Goal: Task Accomplishment & Management: Manage account settings

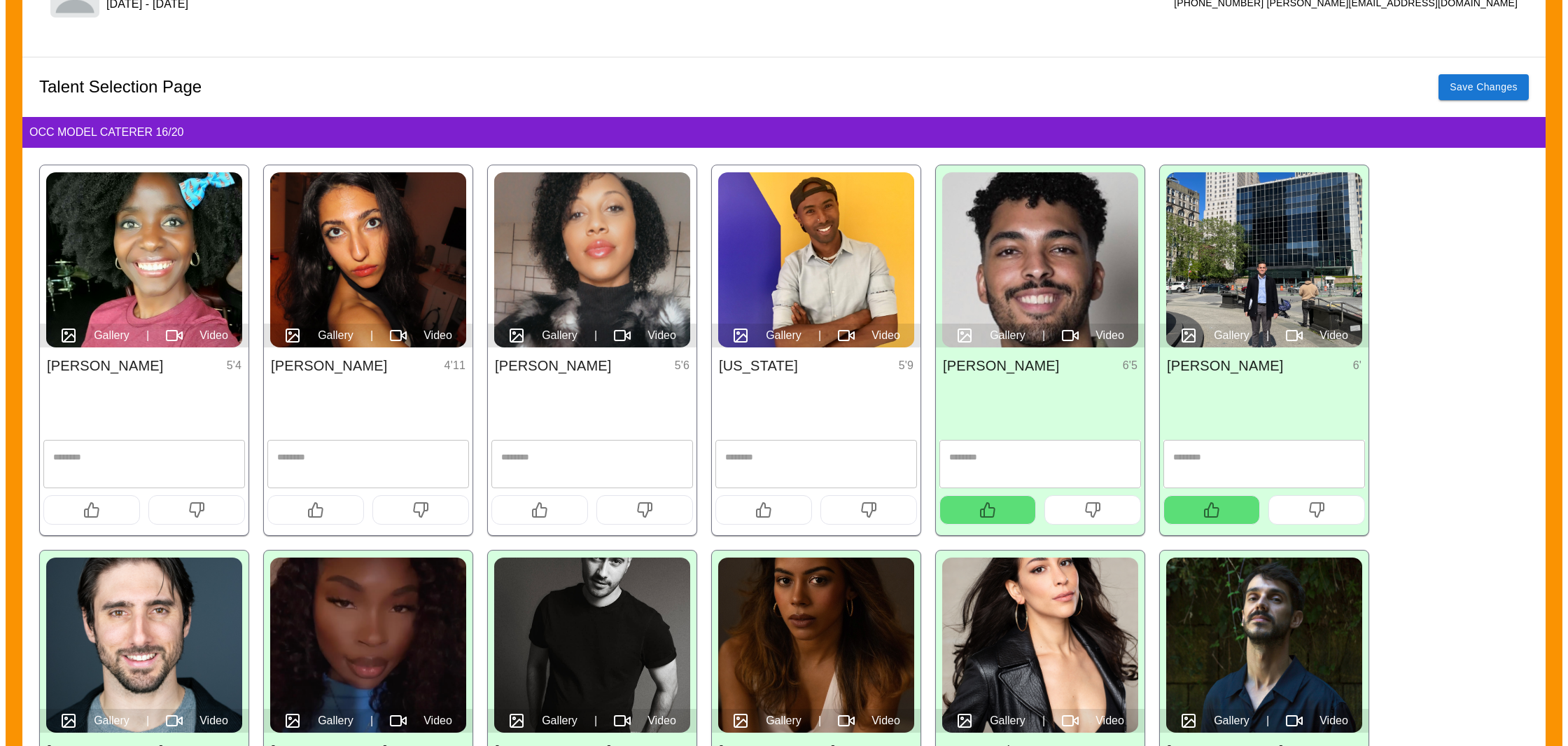
scroll to position [171, 0]
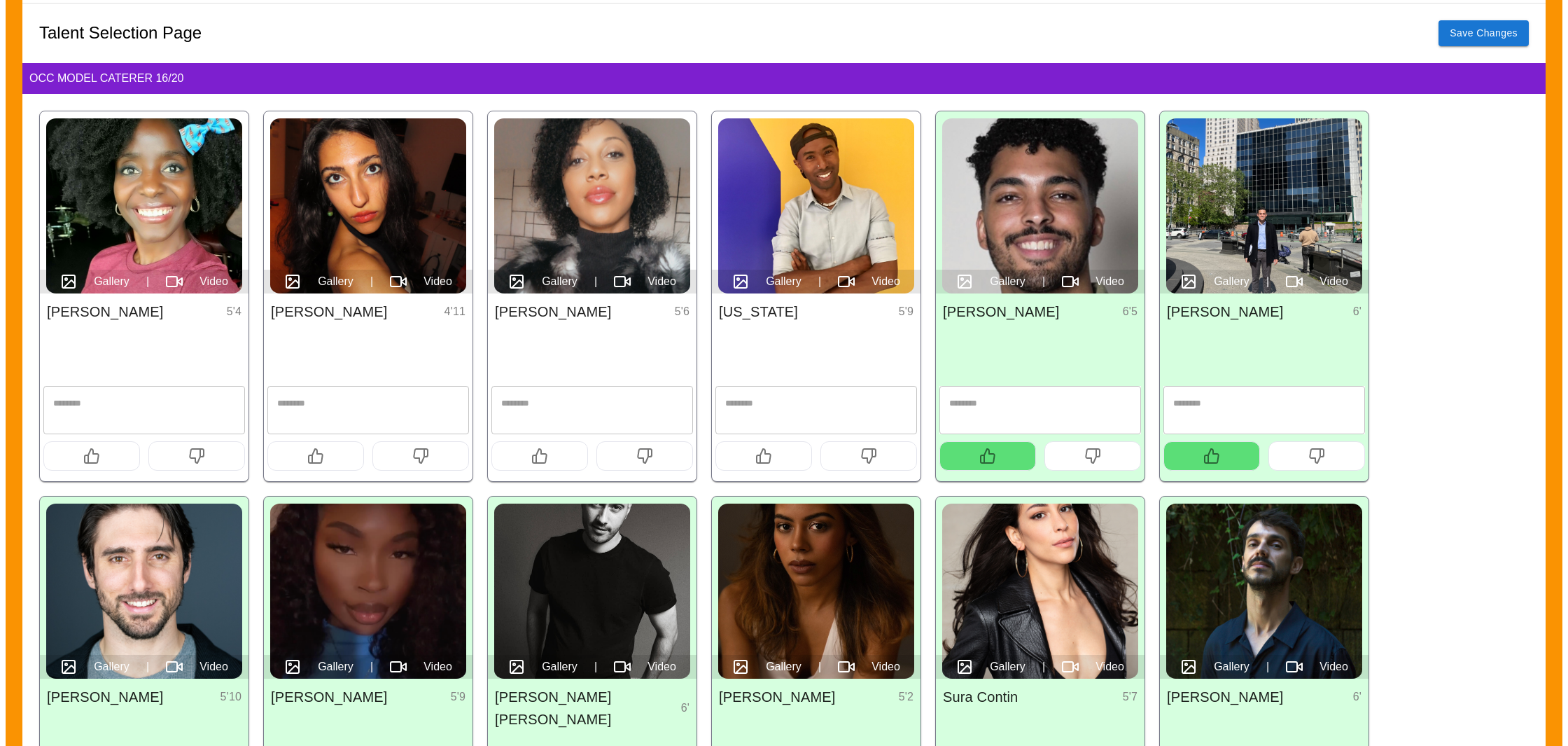
click at [95, 457] on icon "button" at bounding box center [91, 455] width 16 height 16
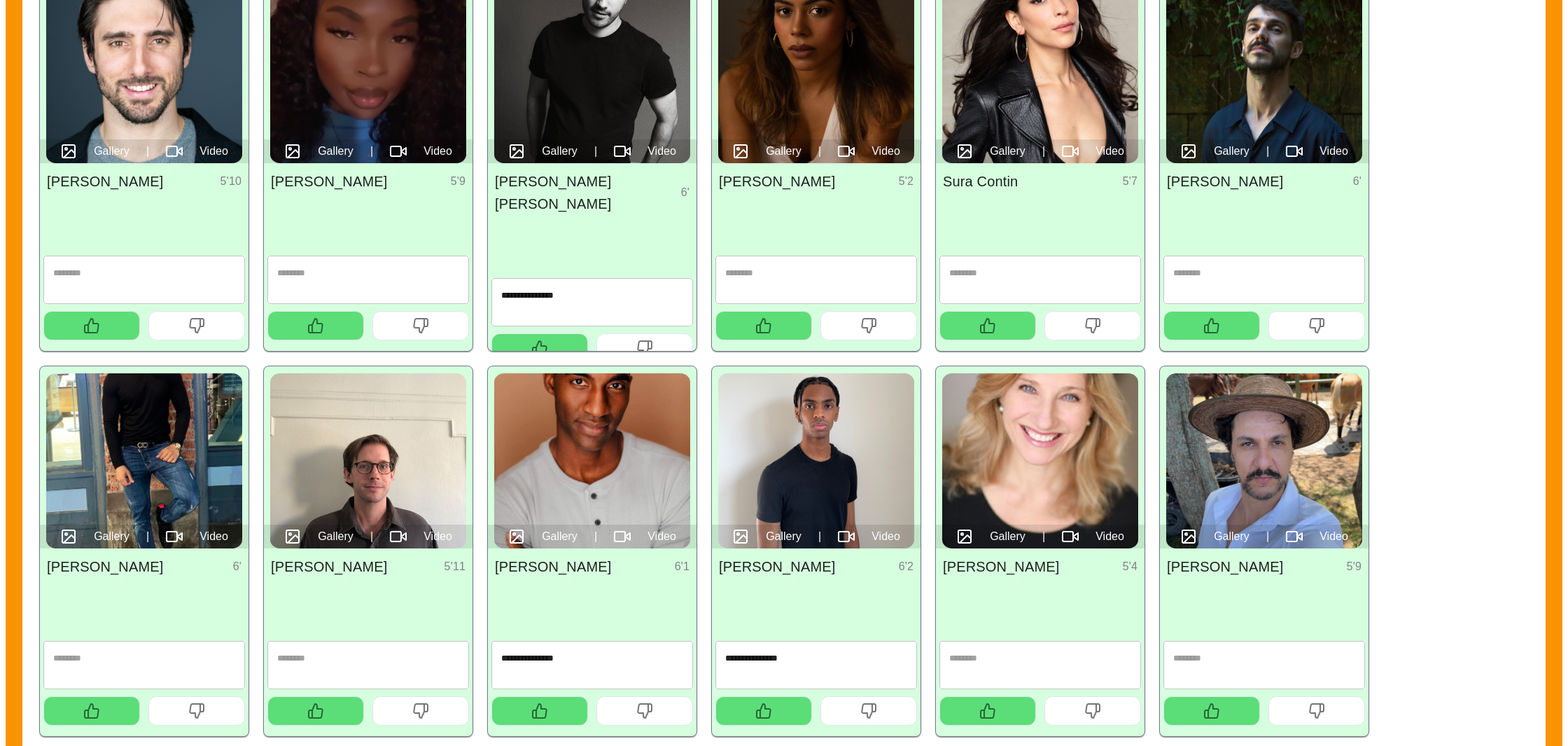
scroll to position [0, 0]
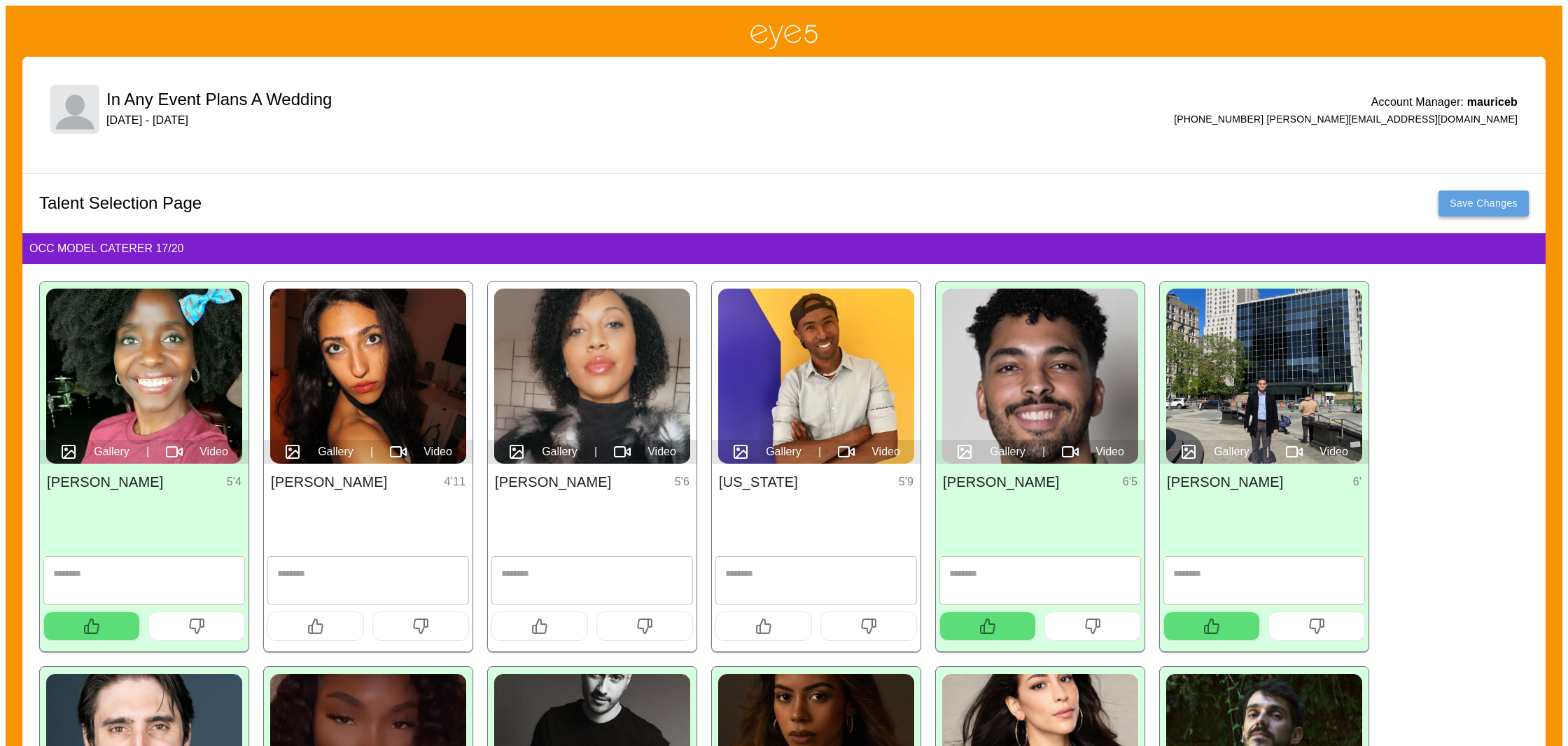
click at [1477, 206] on button "Save Changes" at bounding box center [1484, 203] width 91 height 26
